Goal: Task Accomplishment & Management: Complete application form

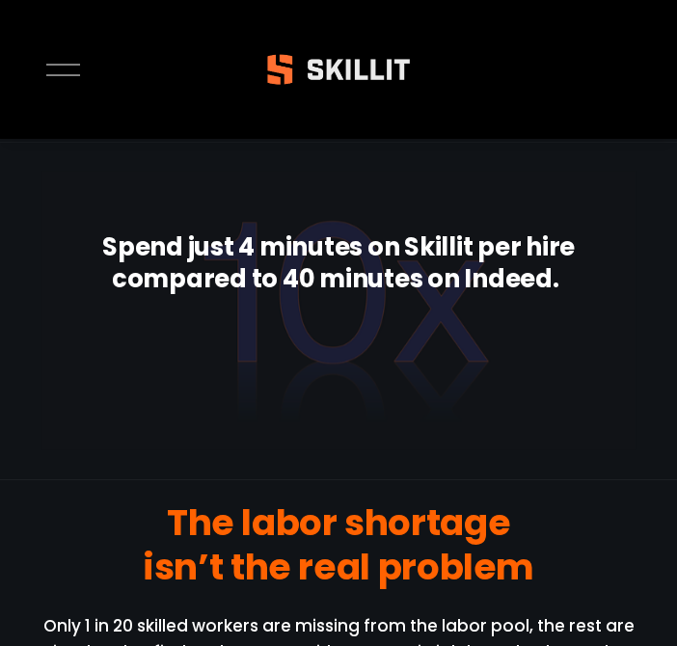
scroll to position [277, 0]
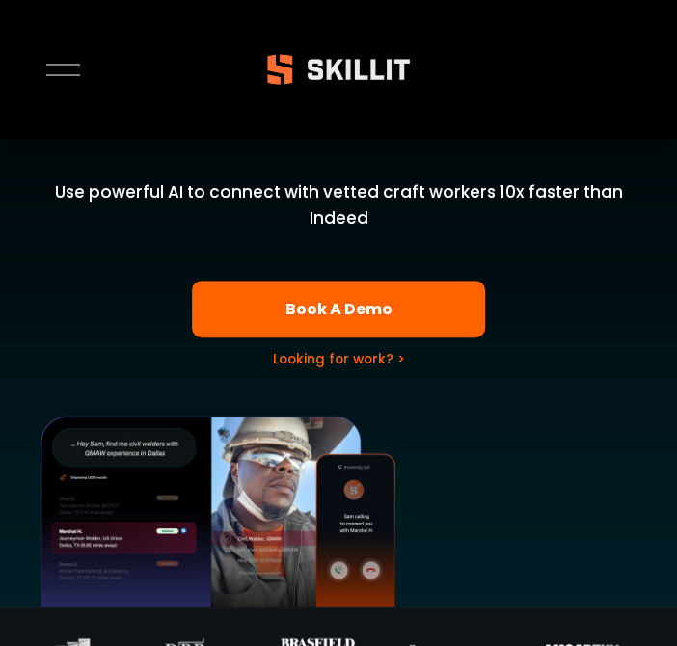
click at [339, 356] on link "Looking for work? >" at bounding box center [339, 359] width 132 height 18
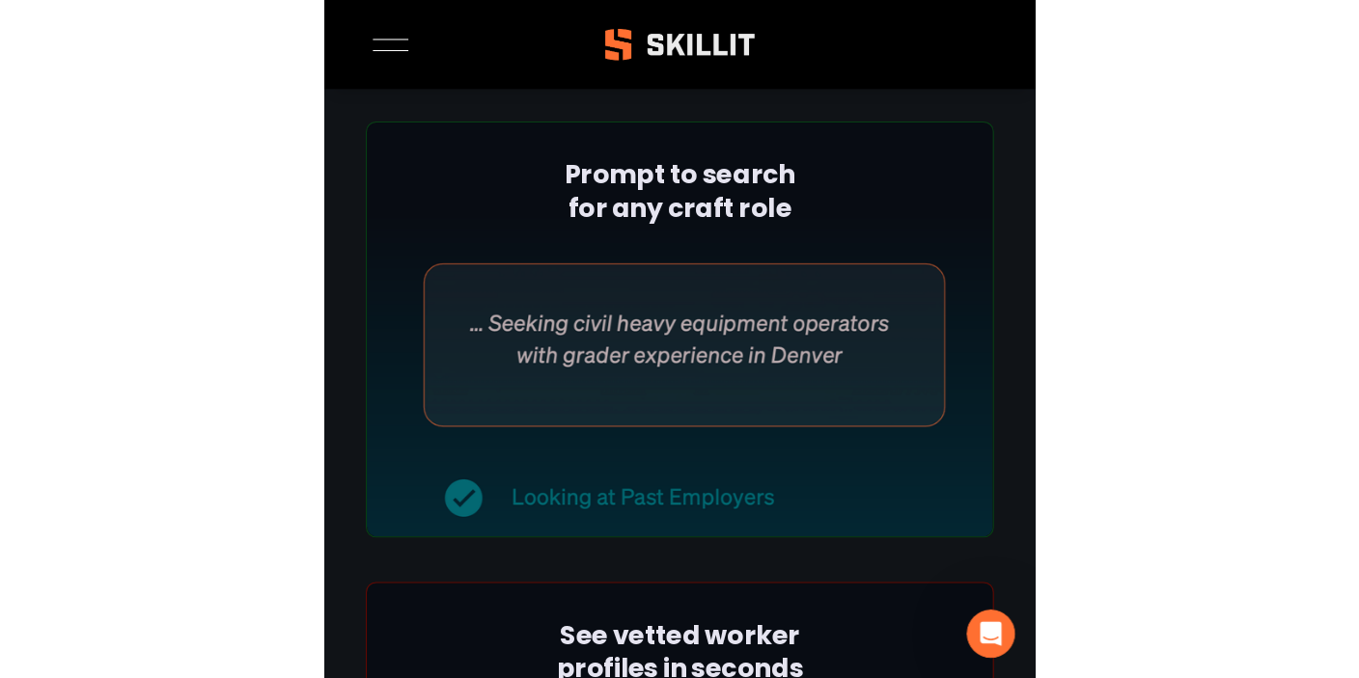
scroll to position [2487, 0]
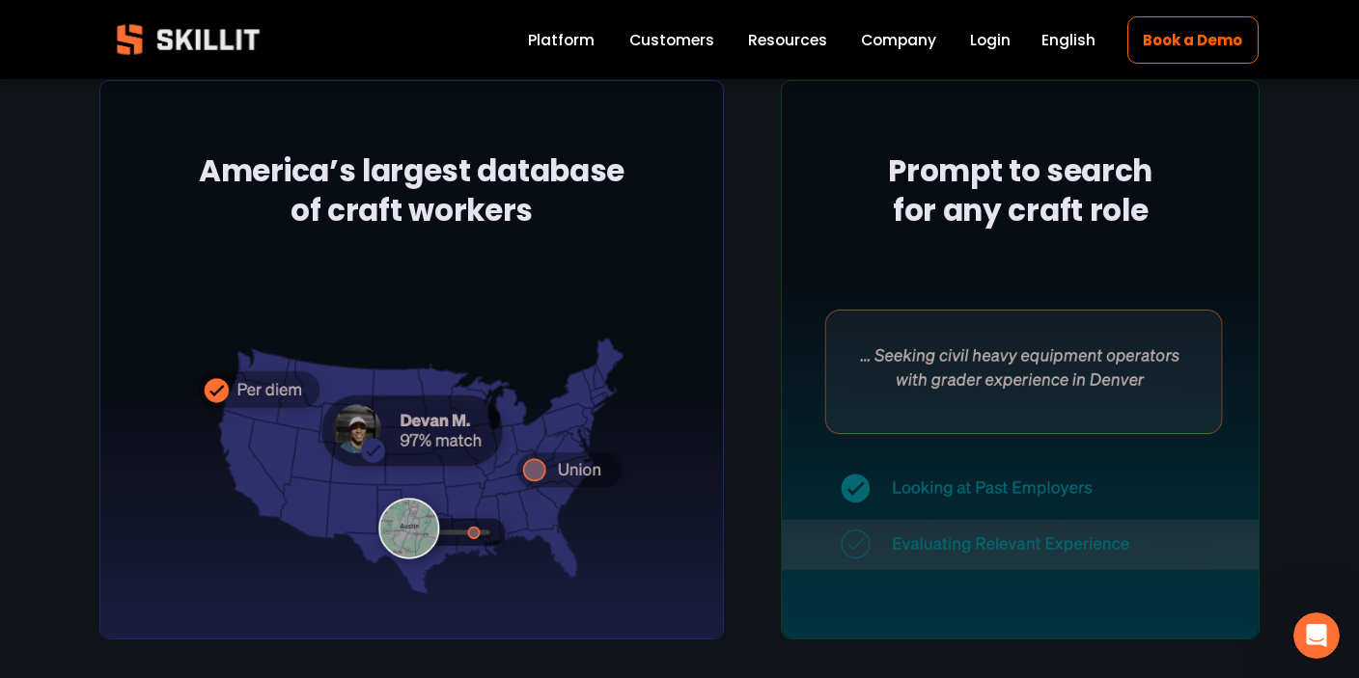
click at [594, 41] on link "Platform" at bounding box center [561, 40] width 67 height 26
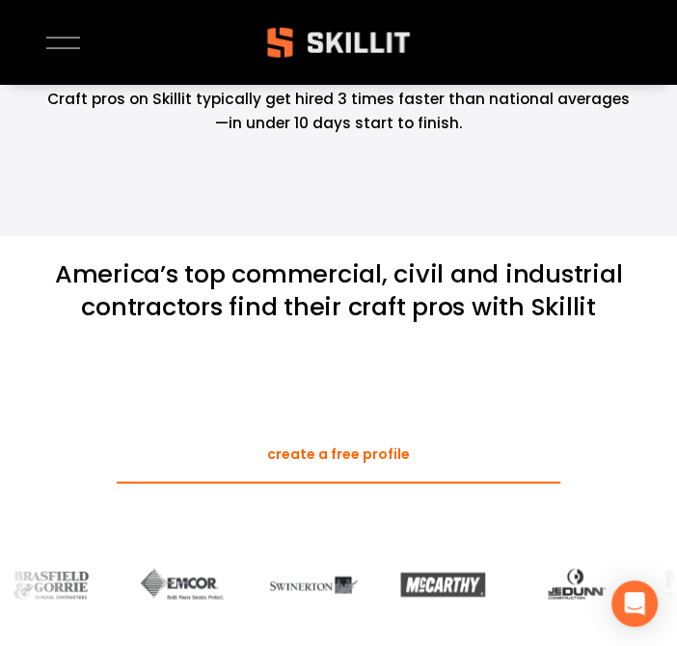
scroll to position [1700, 0]
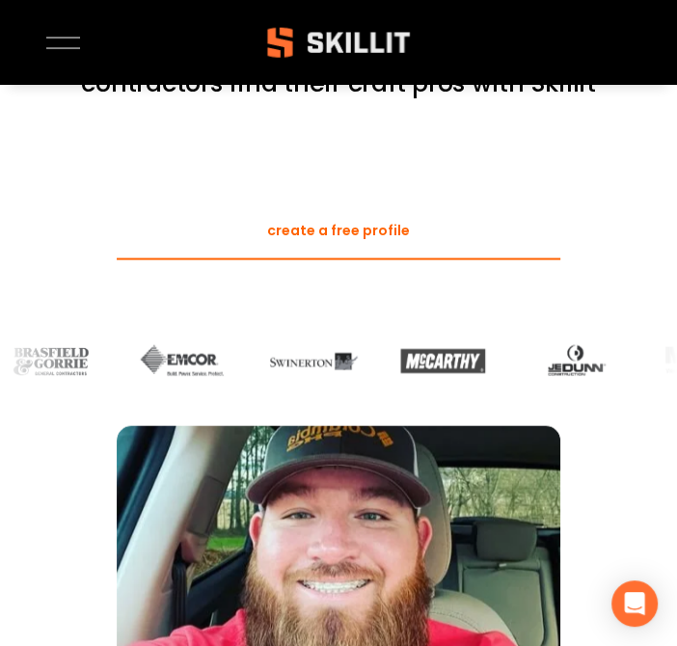
click at [318, 232] on link "create a free profile" at bounding box center [339, 232] width 445 height 57
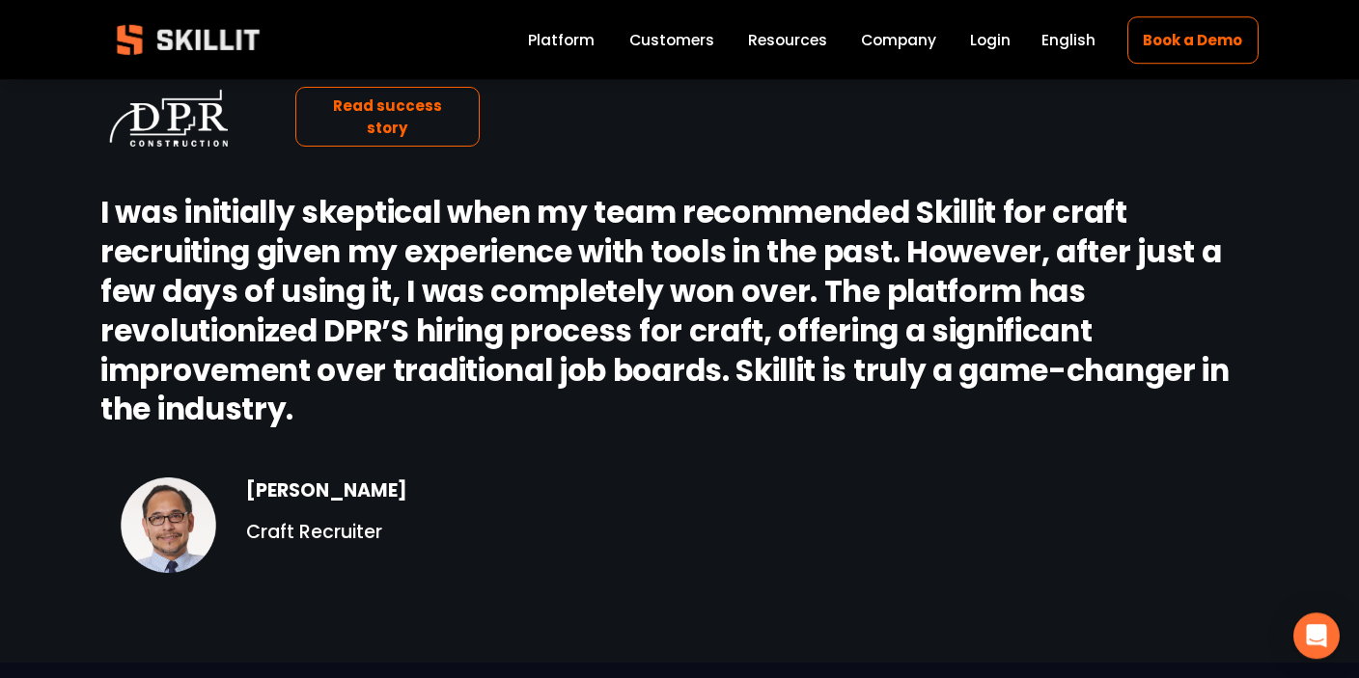
scroll to position [2031, 0]
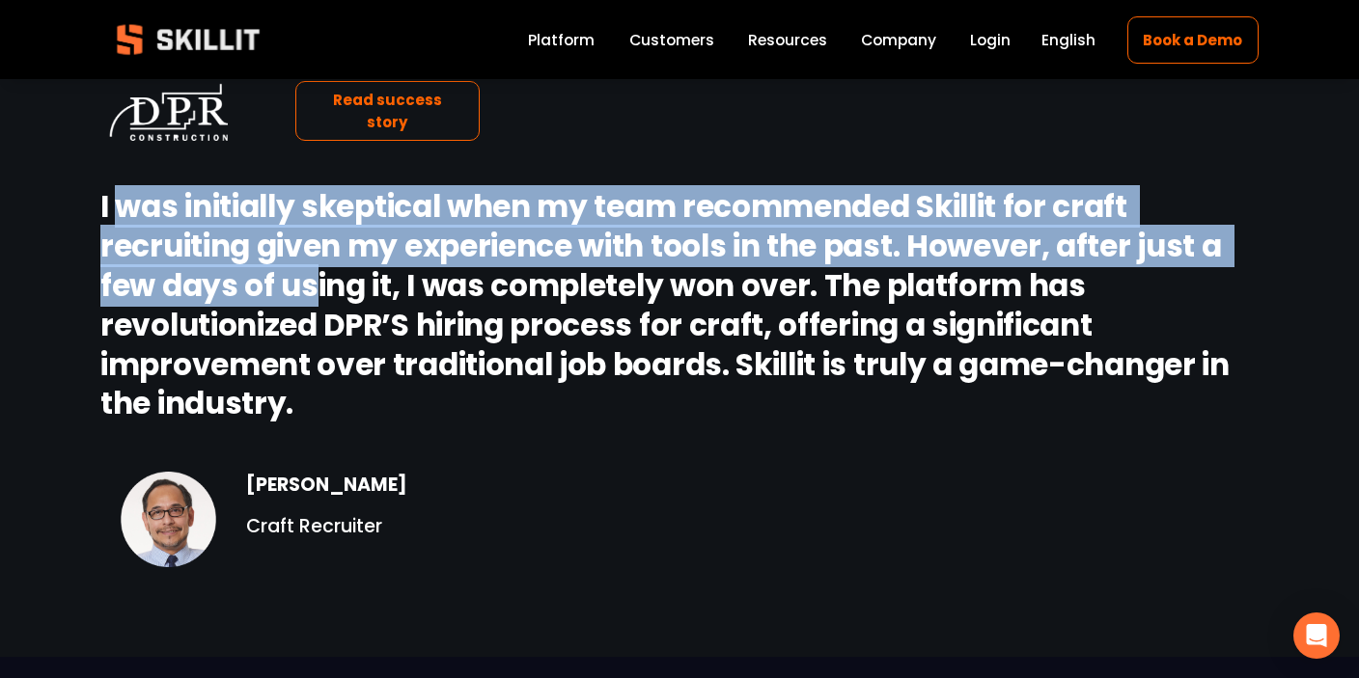
drag, startPoint x: 118, startPoint y: 210, endPoint x: 311, endPoint y: 302, distance: 213.6
click at [311, 302] on strong "I was initially skeptical when my team recommended Skillit for craft recruiting…" at bounding box center [667, 304] width 1135 height 239
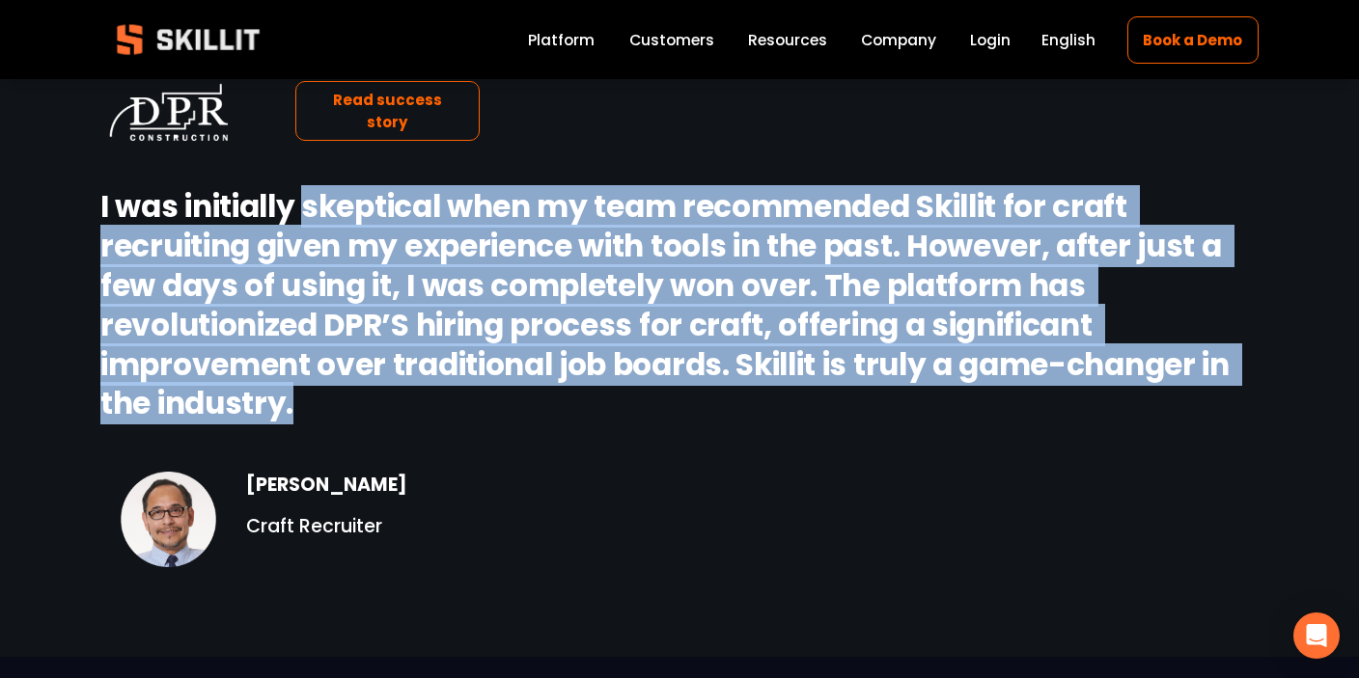
drag, startPoint x: 301, startPoint y: 206, endPoint x: 307, endPoint y: 403, distance: 196.9
click at [307, 403] on h2 "I was initially skeptical when my team recommended Skillit for craft recruiting…" at bounding box center [679, 305] width 1158 height 236
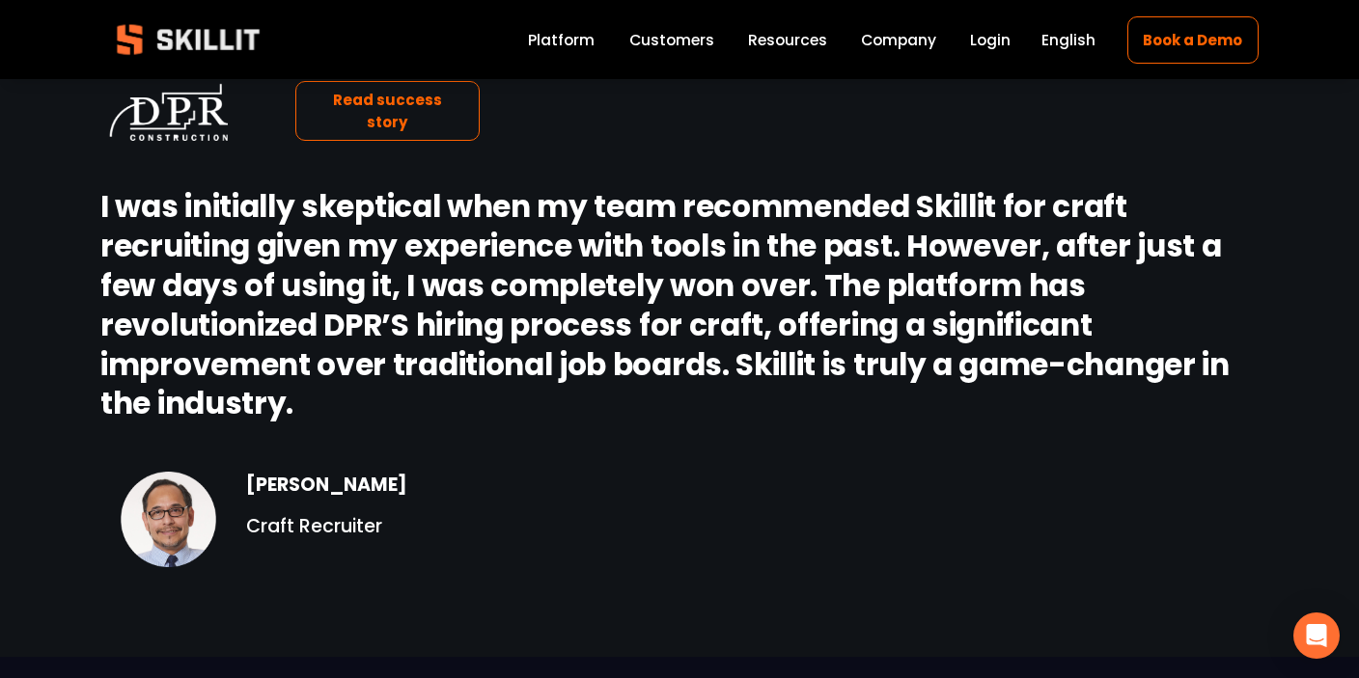
click at [309, 401] on h2 "I was initially skeptical when my team recommended Skillit for craft recruiting…" at bounding box center [679, 305] width 1158 height 236
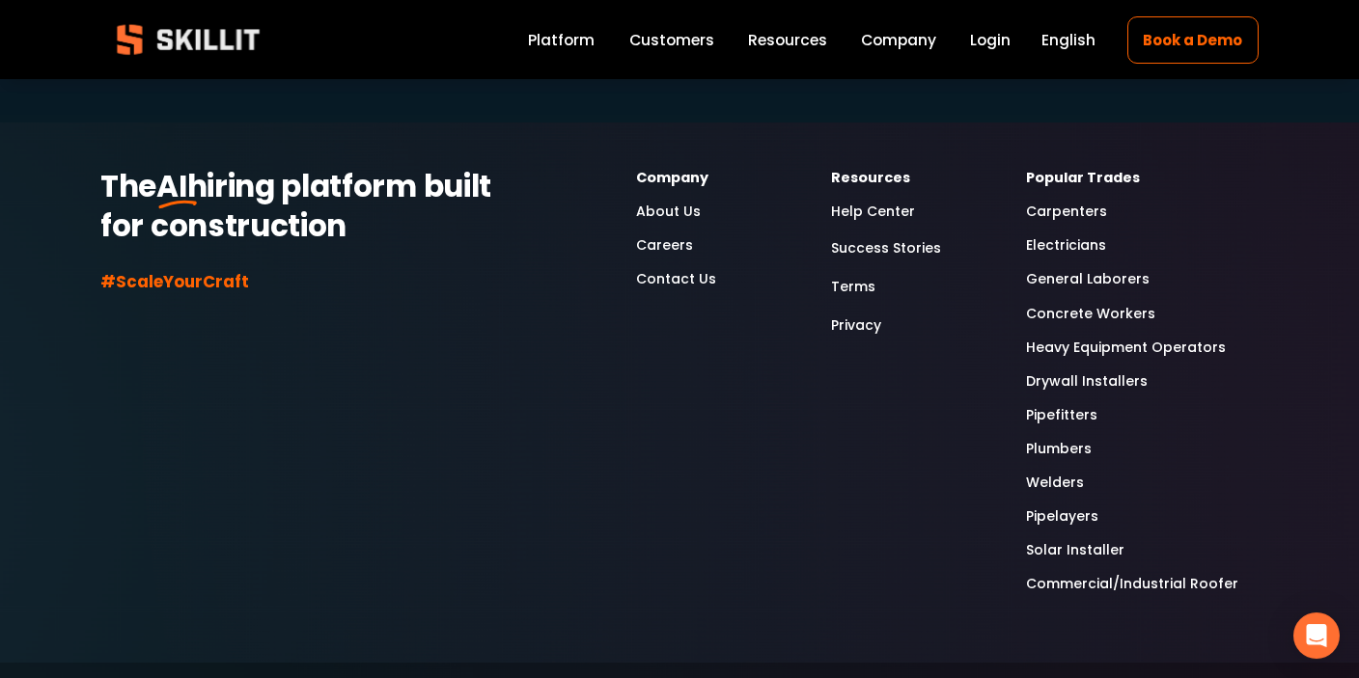
scroll to position [5070, 0]
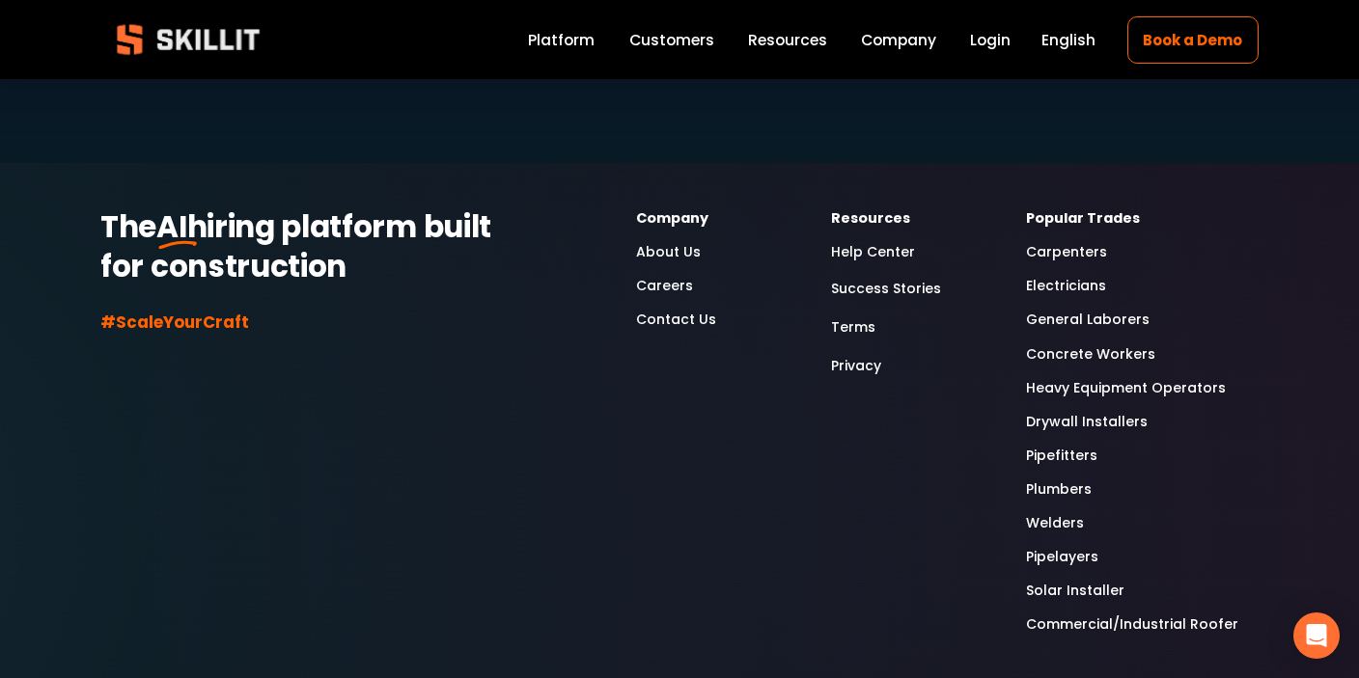
click at [1079, 241] on link "Carpenters" at bounding box center [1066, 252] width 81 height 22
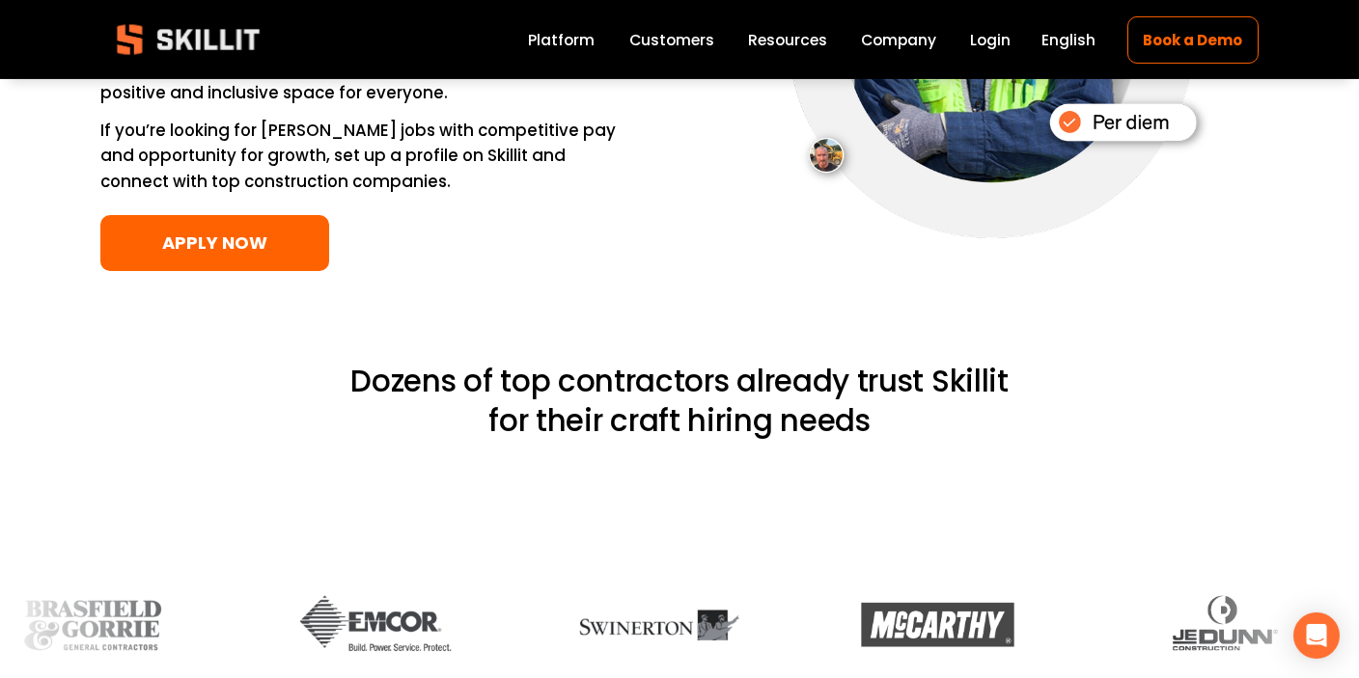
scroll to position [3231, 0]
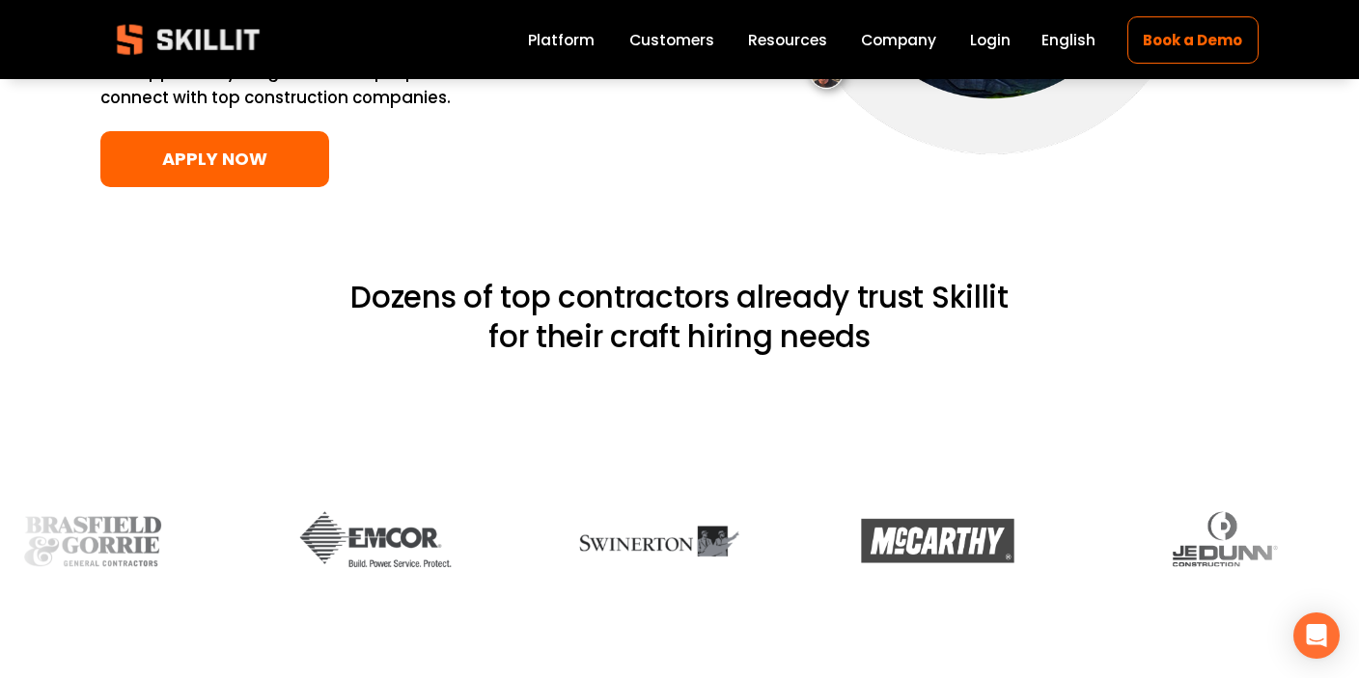
click at [203, 171] on link "APPLY NOW" at bounding box center [214, 159] width 229 height 57
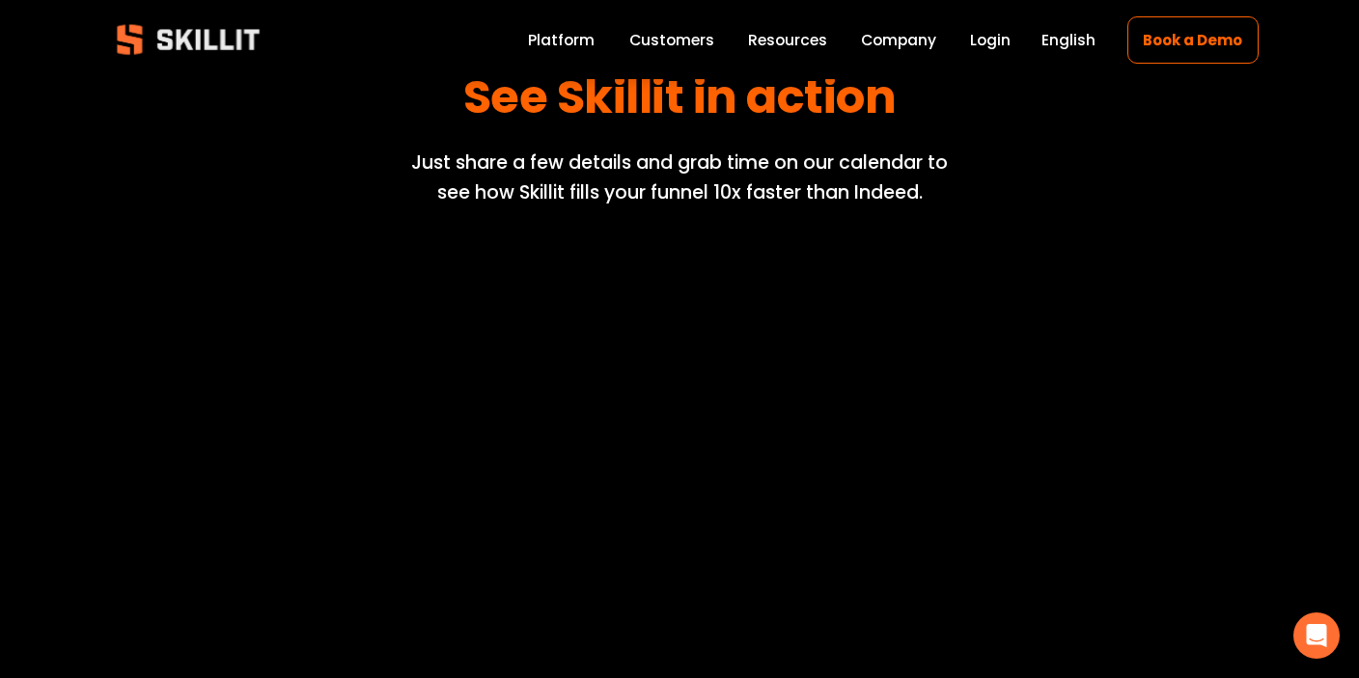
scroll to position [92, 0]
